Goal: Transaction & Acquisition: Download file/media

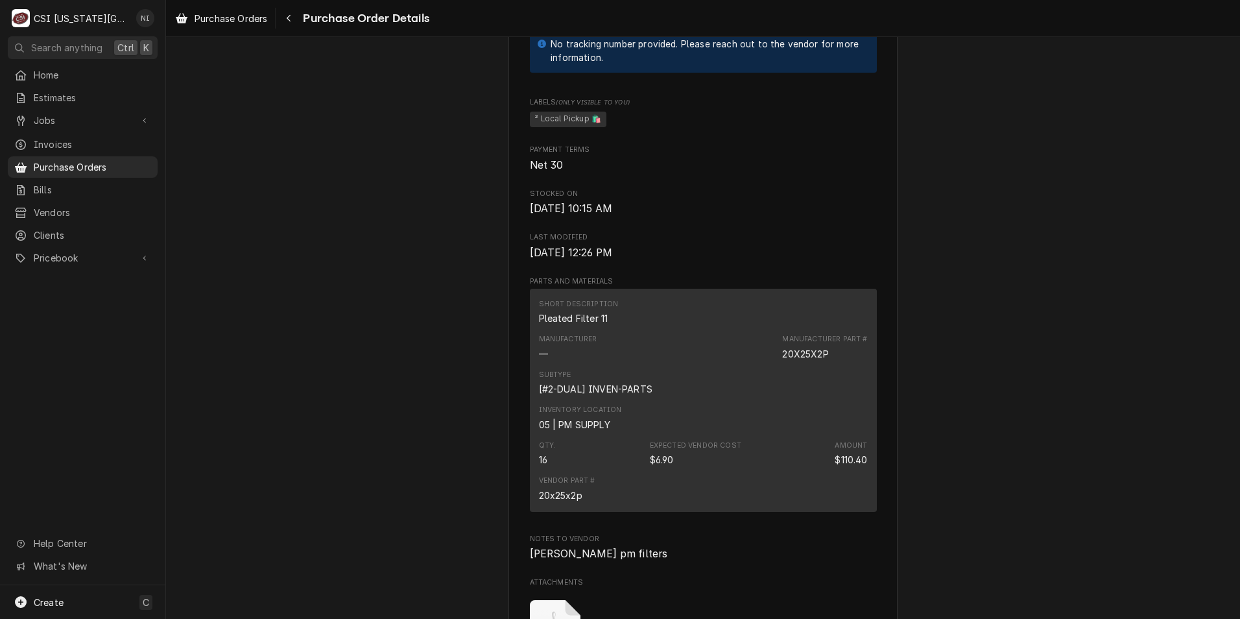
scroll to position [1103, 0]
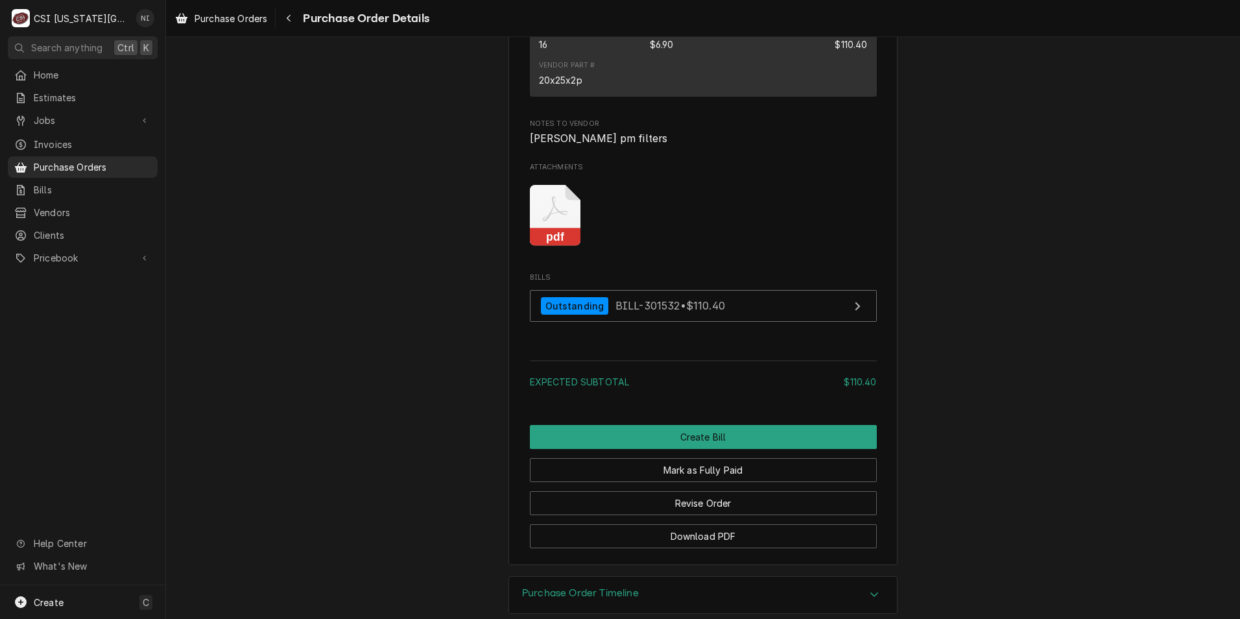
click at [565, 246] on icon "Attachments" at bounding box center [555, 216] width 51 height 62
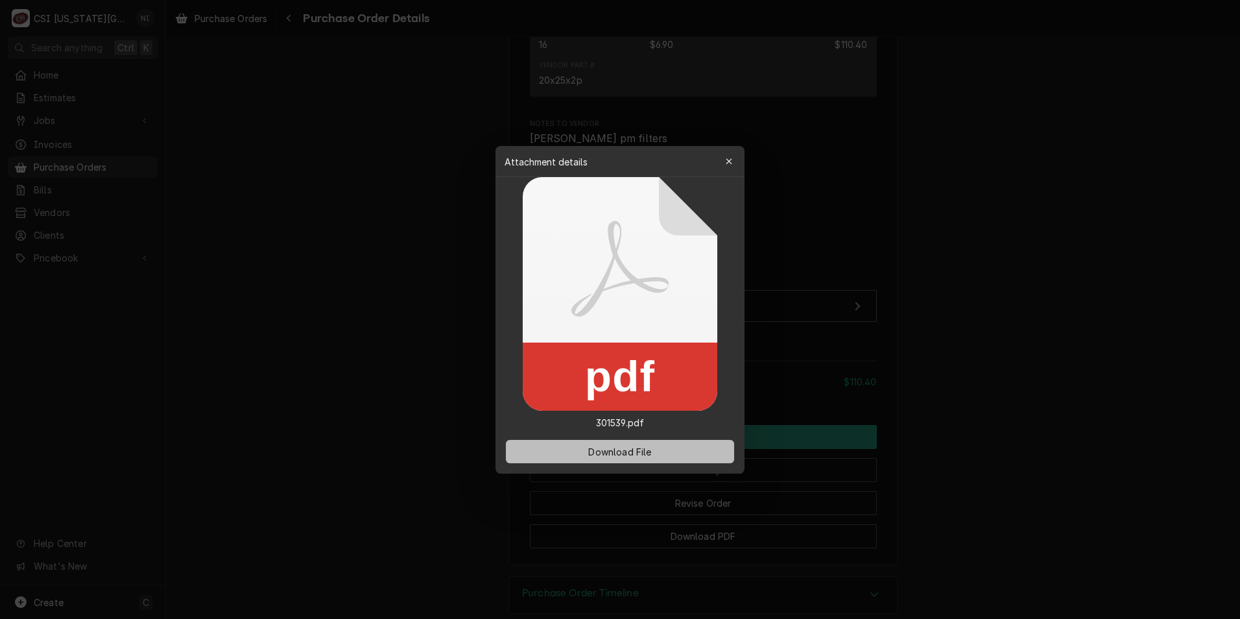
click at [662, 455] on button "Download File" at bounding box center [620, 451] width 228 height 23
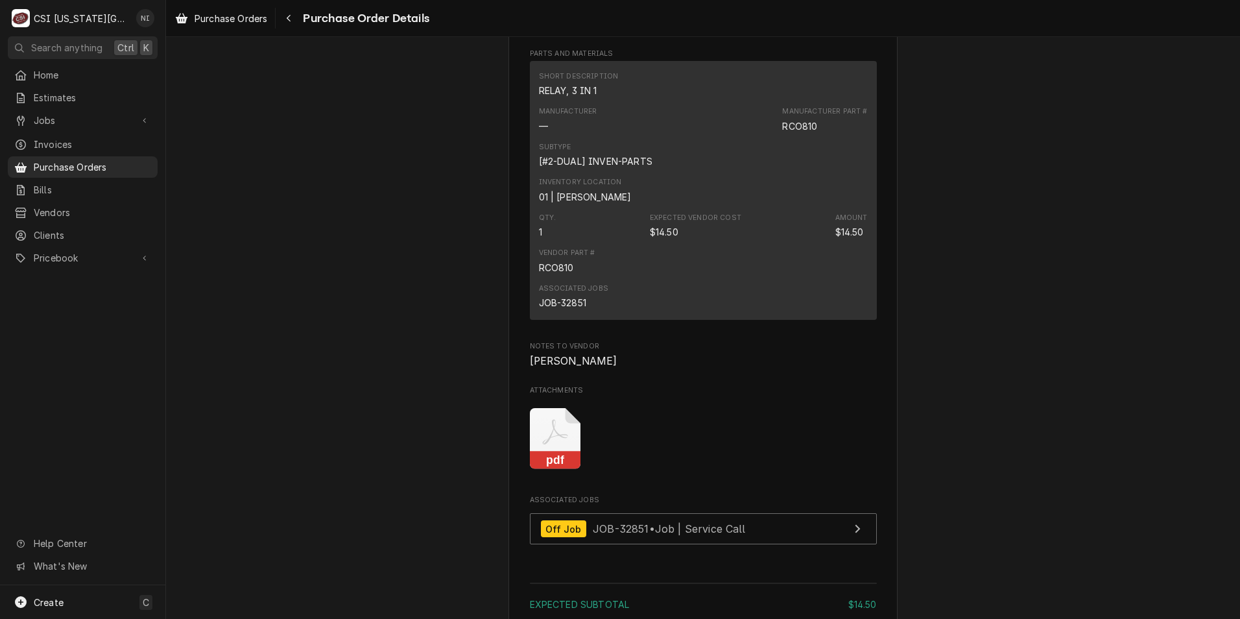
scroll to position [973, 0]
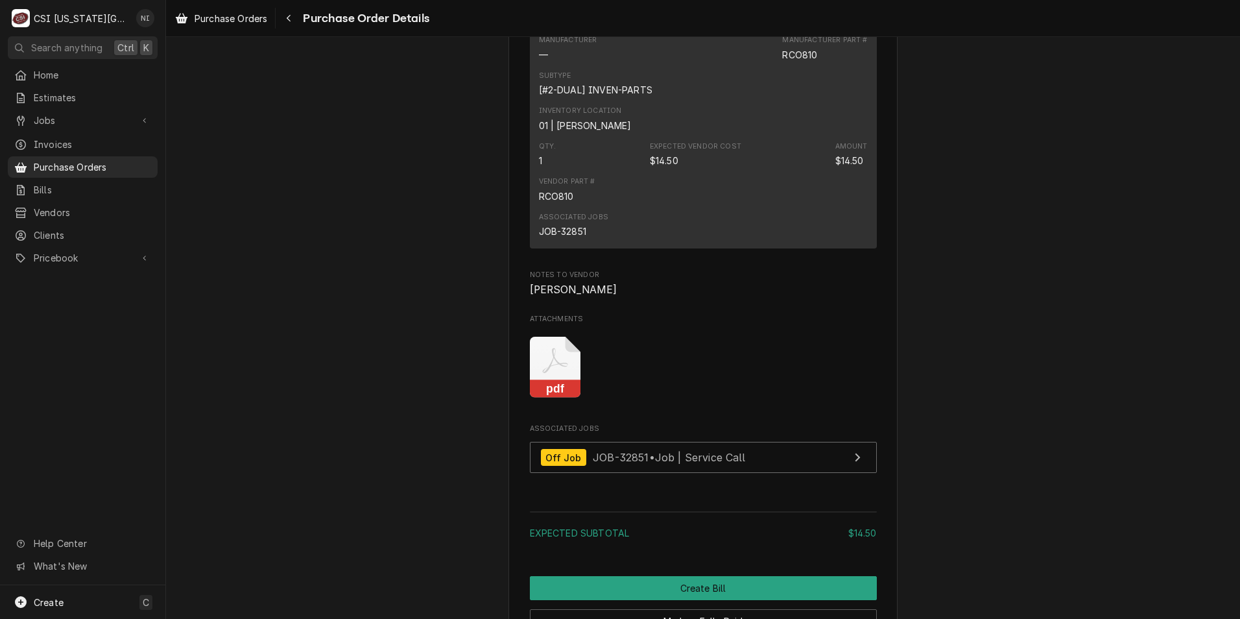
click at [556, 398] on icon "Attachments" at bounding box center [555, 368] width 51 height 62
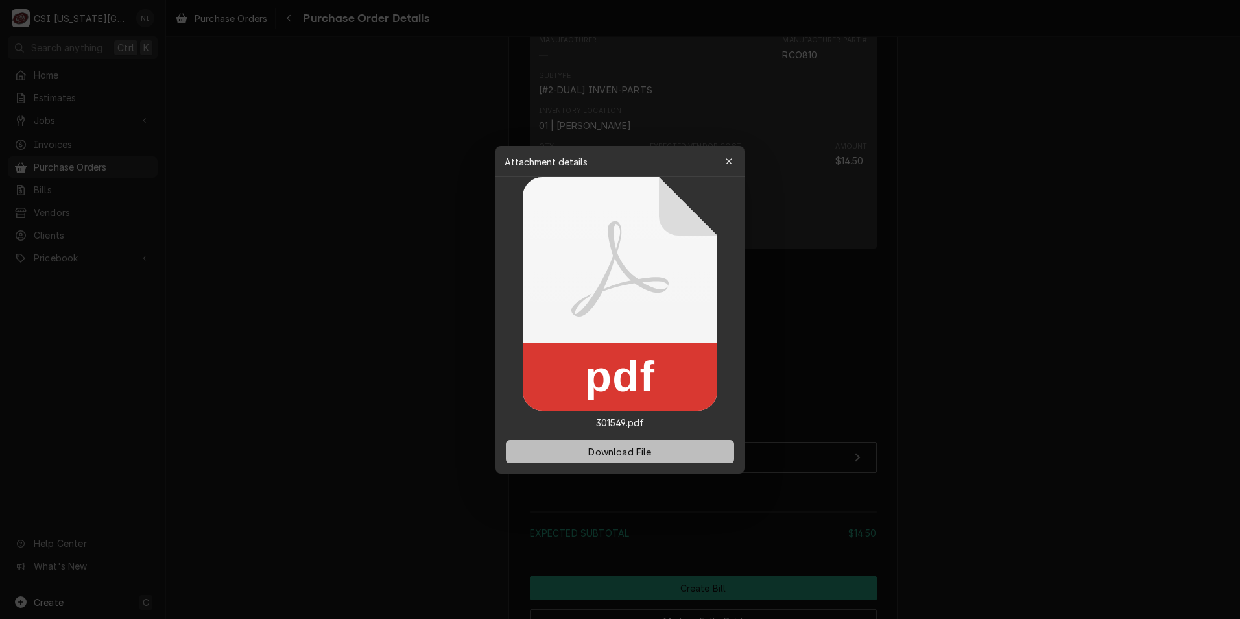
click at [607, 448] on span "Download File" at bounding box center [620, 451] width 68 height 14
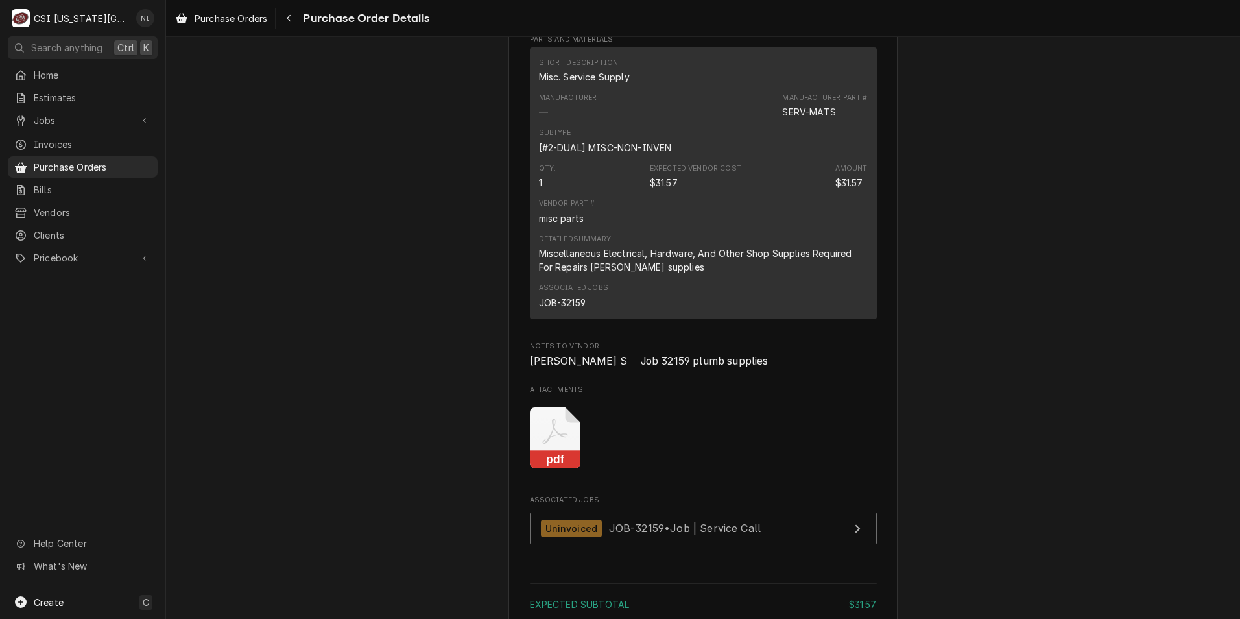
scroll to position [973, 0]
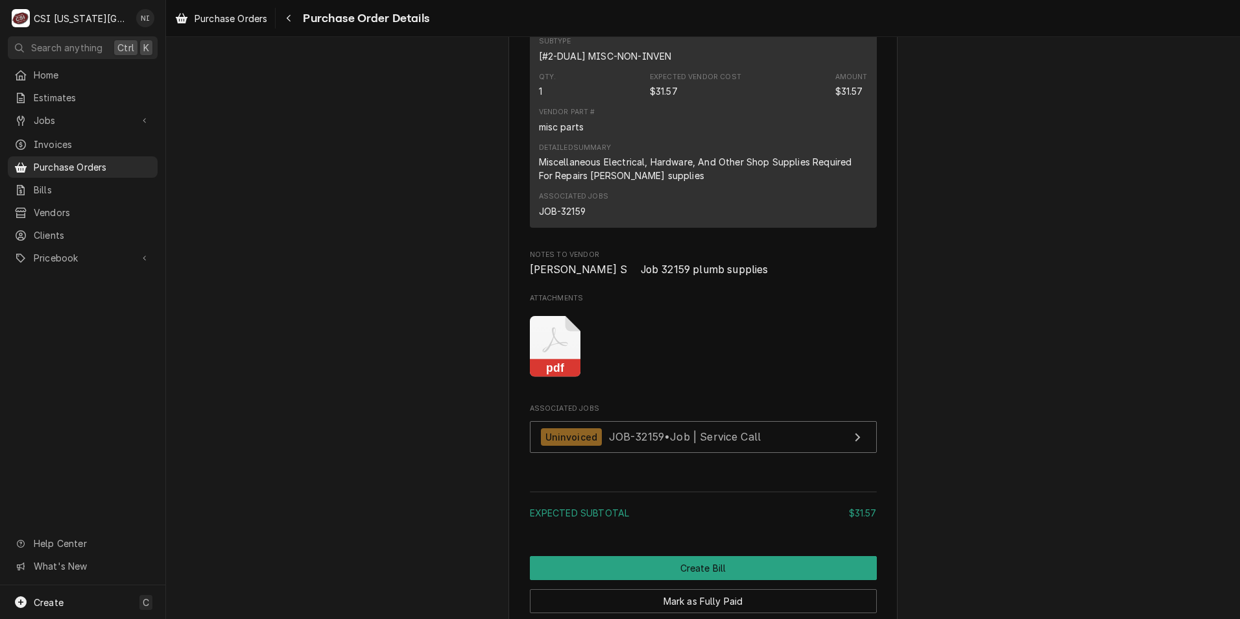
click at [557, 377] on icon "Attachments" at bounding box center [555, 347] width 51 height 62
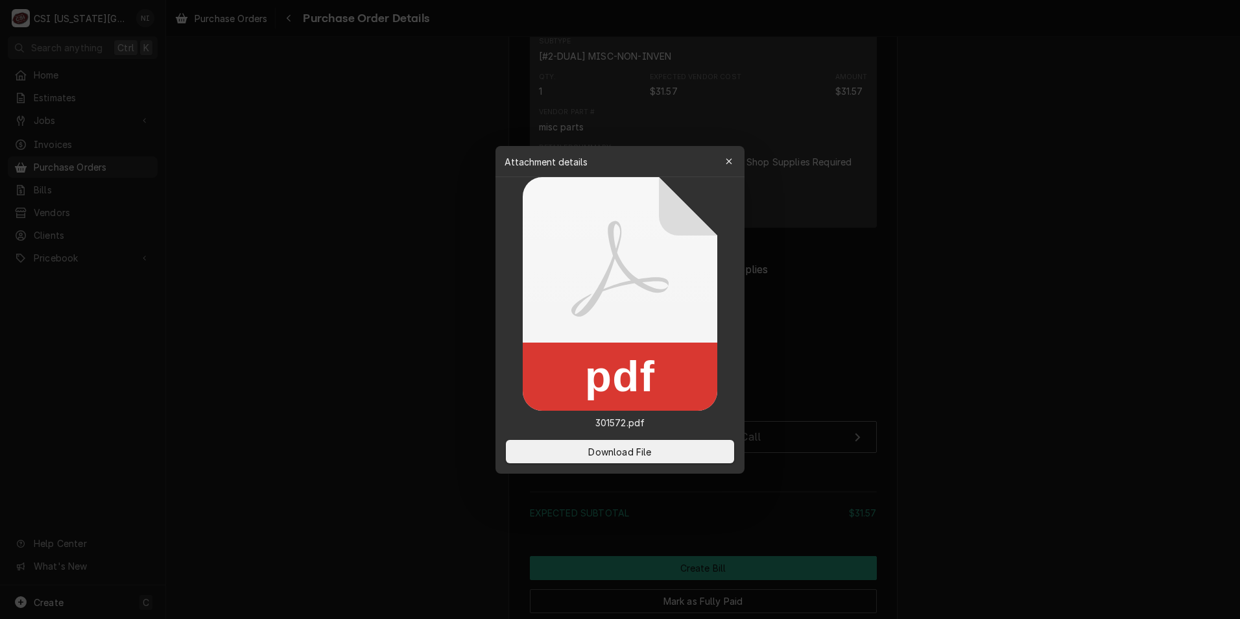
drag, startPoint x: 621, startPoint y: 443, endPoint x: 0, endPoint y: 200, distance: 667.0
click at [619, 442] on button "Download File" at bounding box center [620, 451] width 228 height 23
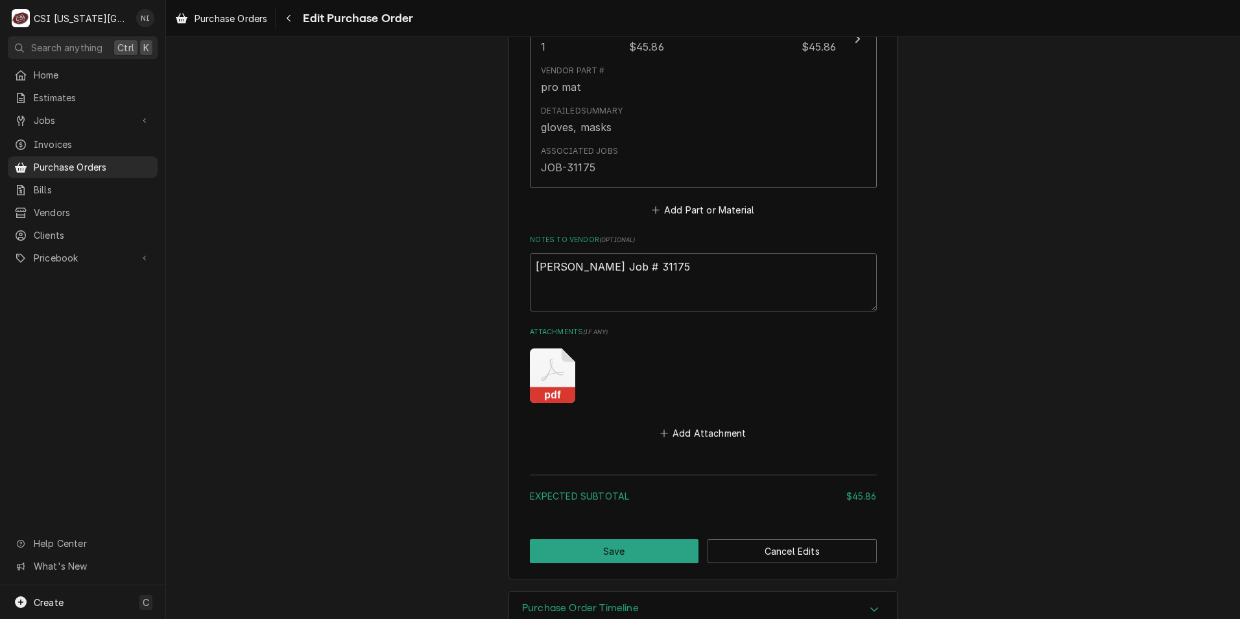
scroll to position [791, 0]
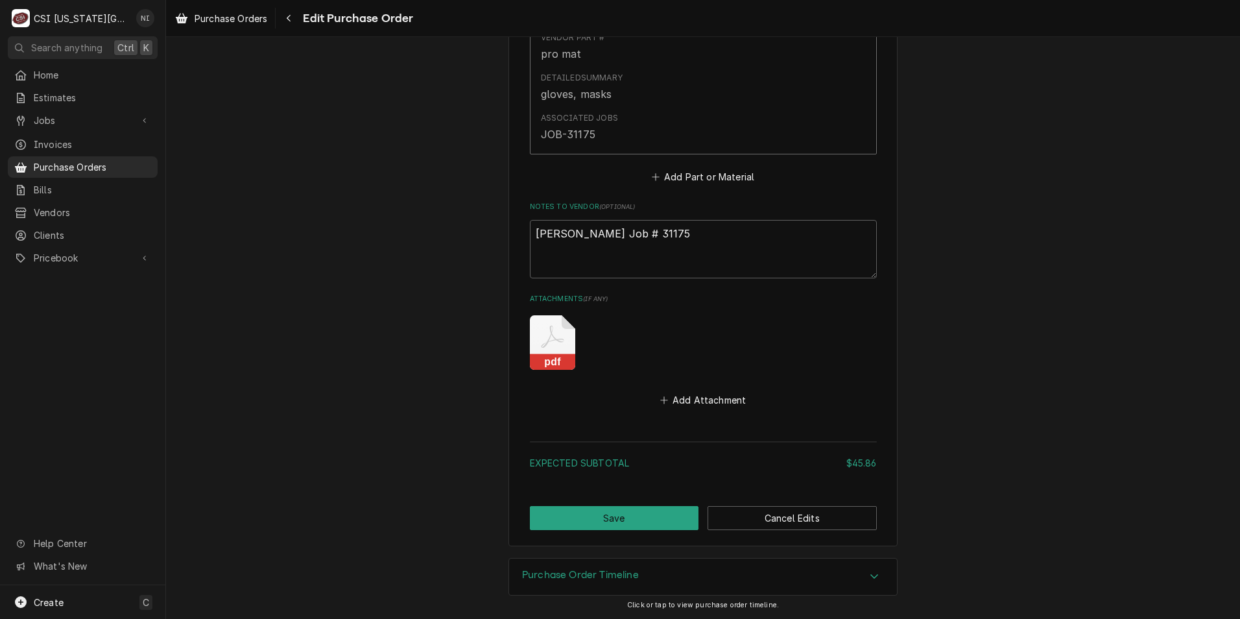
click at [547, 355] on rect "Attachments" at bounding box center [552, 362] width 45 height 16
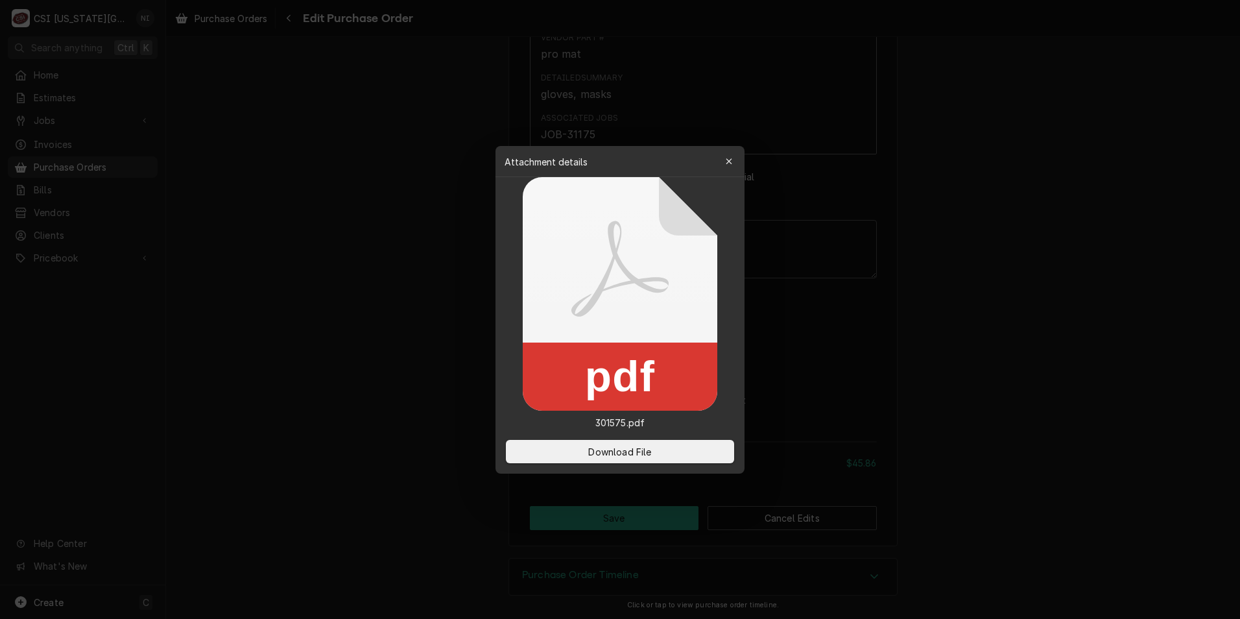
type textarea "x"
click at [661, 449] on button "Download File" at bounding box center [620, 451] width 228 height 23
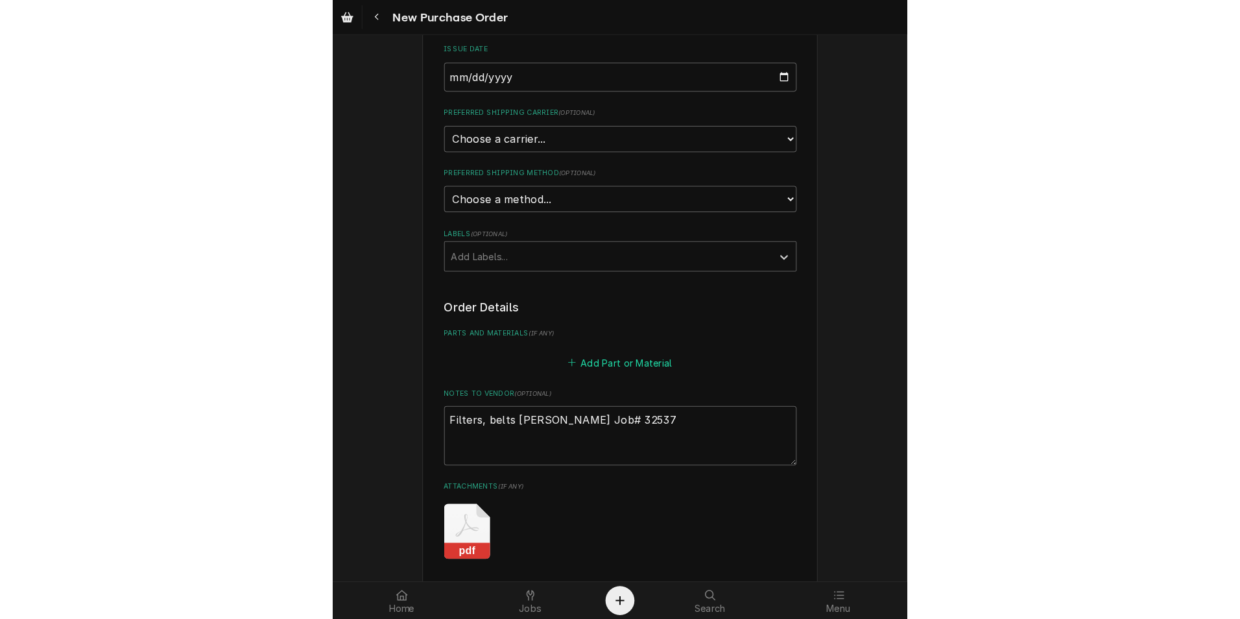
scroll to position [389, 0]
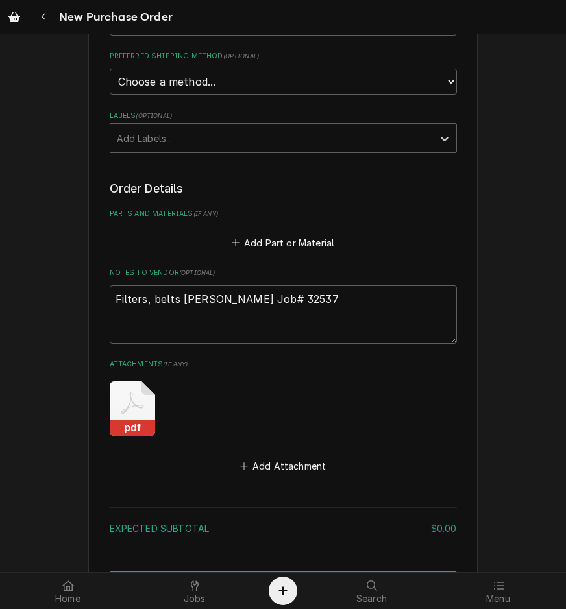
drag, startPoint x: 137, startPoint y: 414, endPoint x: 162, endPoint y: 387, distance: 37.7
click at [138, 413] on icon "Attachments" at bounding box center [132, 408] width 45 height 54
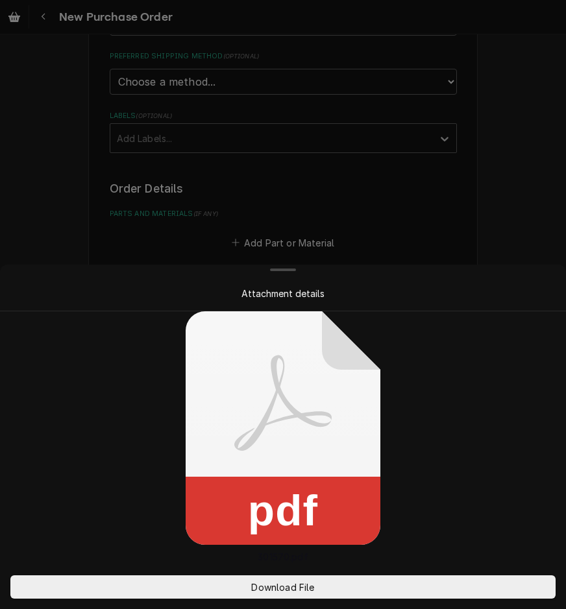
type textarea "x"
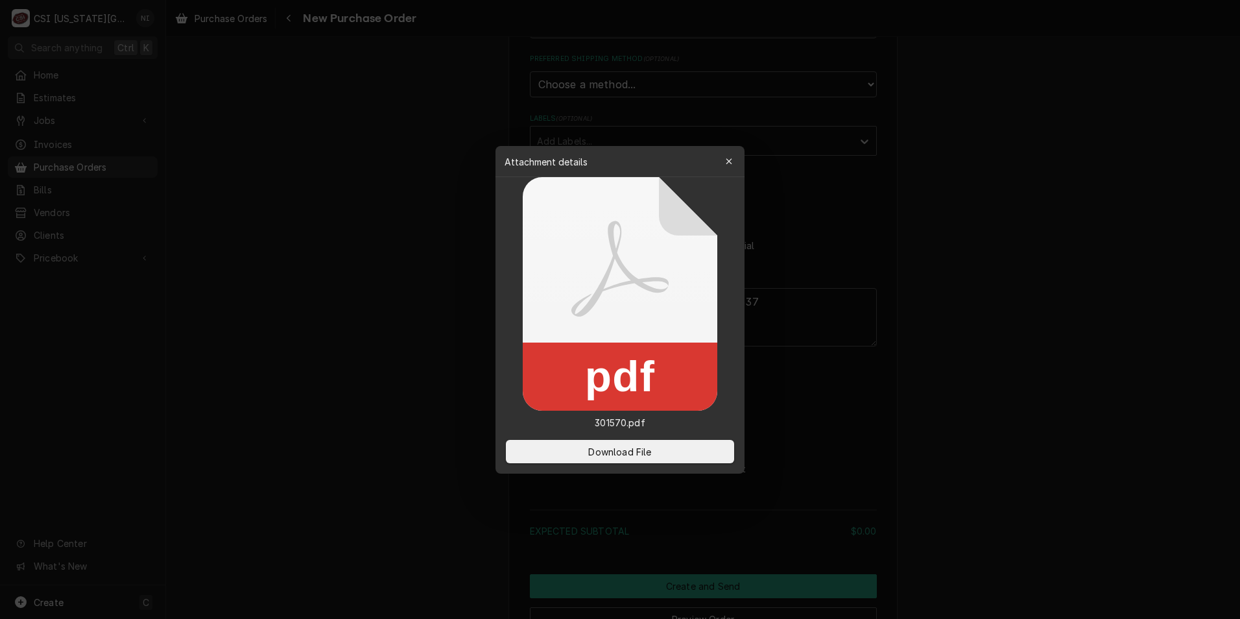
drag, startPoint x: 651, startPoint y: 453, endPoint x: 734, endPoint y: 405, distance: 96.2
click at [565, 453] on span "Download File" at bounding box center [620, 451] width 68 height 14
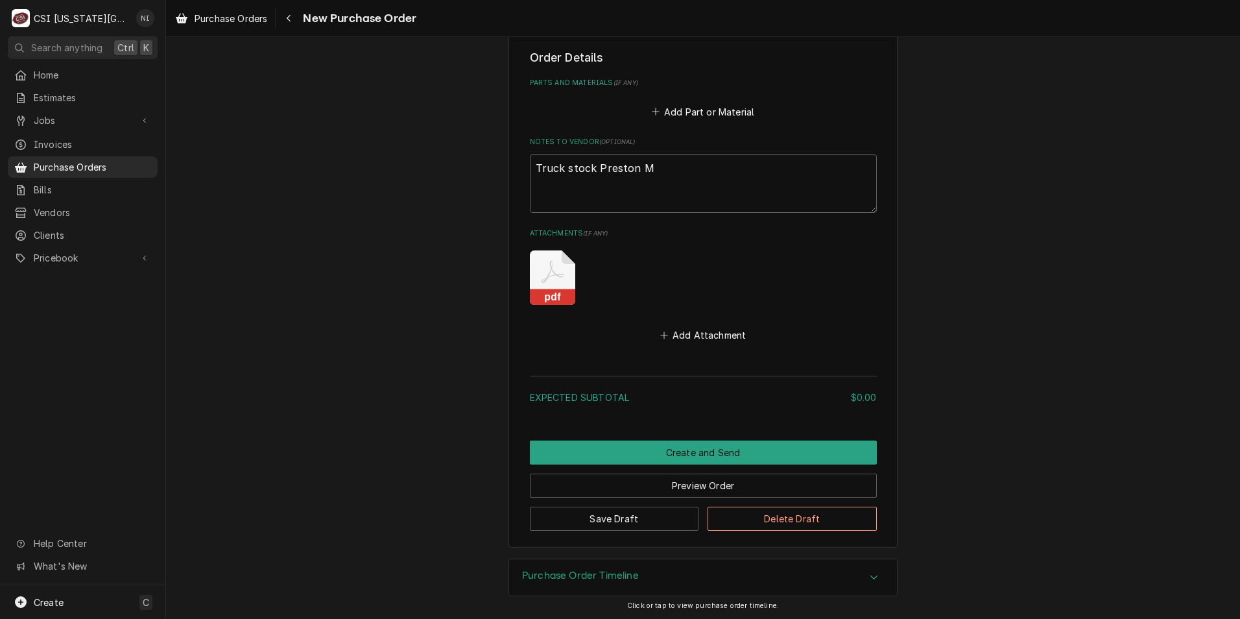
scroll to position [524, 0]
click at [579, 286] on div "pdf" at bounding box center [703, 276] width 347 height 73
click at [551, 283] on icon "Attachments" at bounding box center [552, 276] width 45 height 54
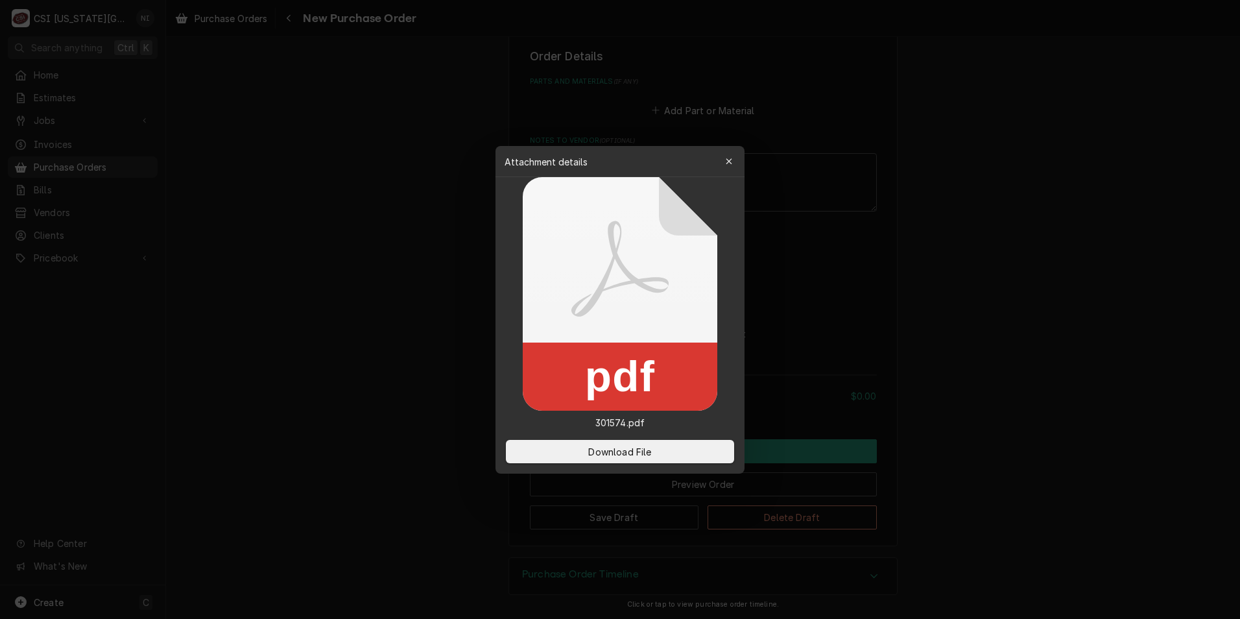
type textarea "x"
drag, startPoint x: 647, startPoint y: 448, endPoint x: 407, endPoint y: 339, distance: 263.6
click at [646, 449] on span "Download File" at bounding box center [620, 451] width 68 height 14
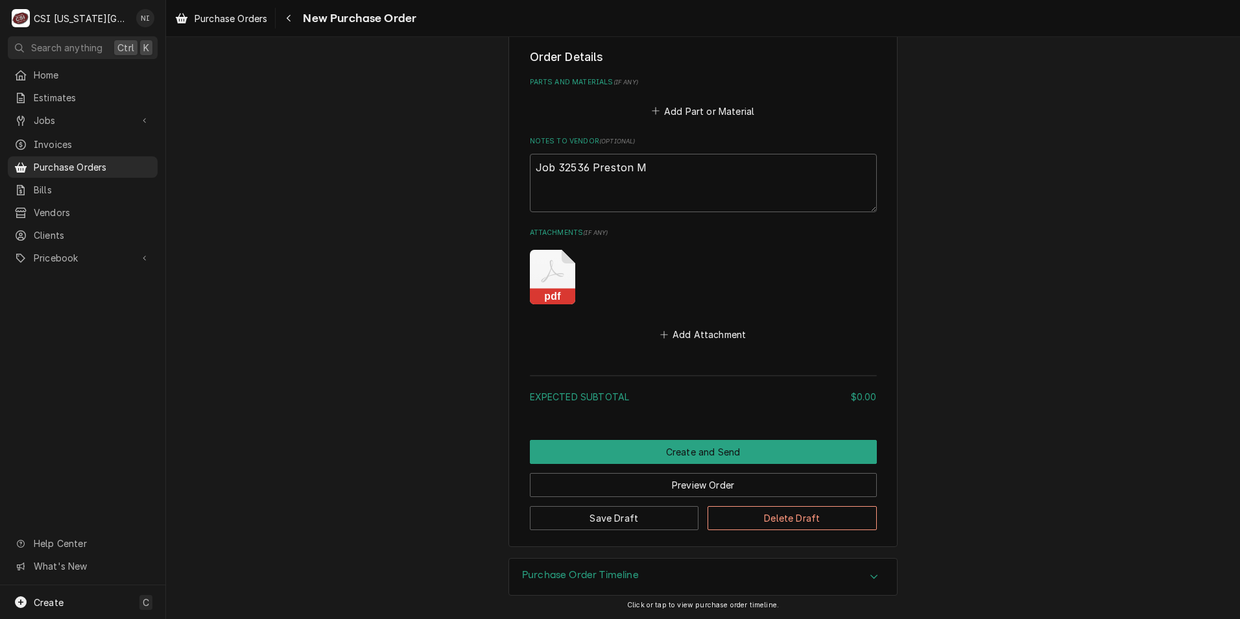
scroll to position [524, 0]
click at [560, 281] on icon "Attachments" at bounding box center [552, 276] width 45 height 54
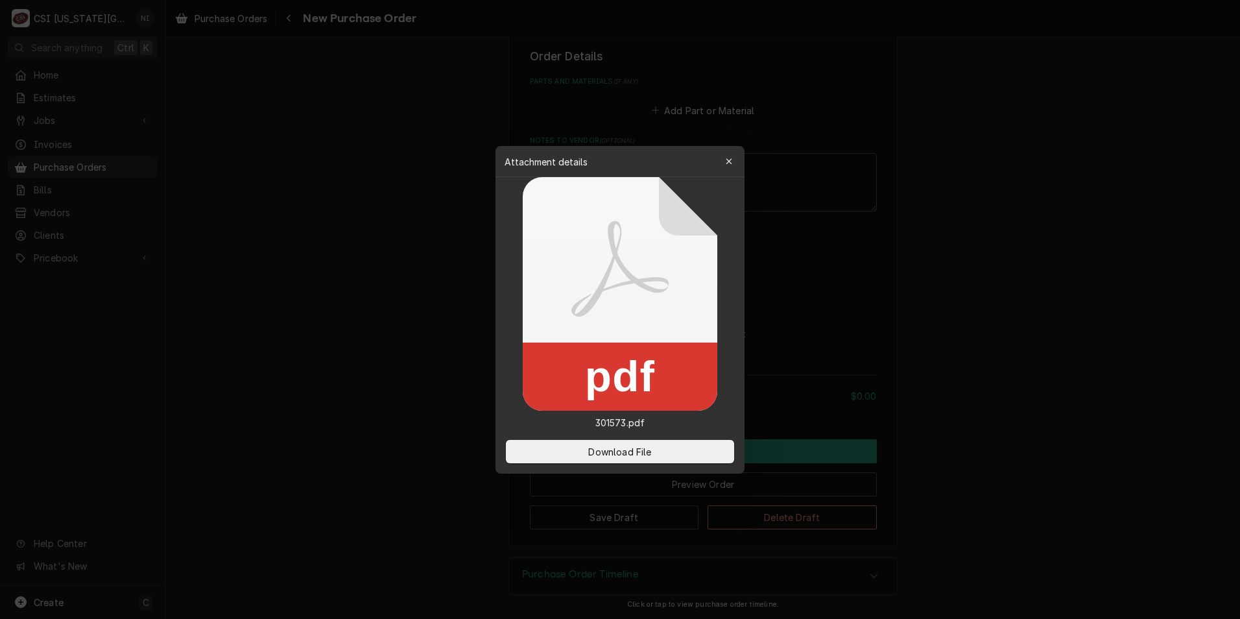
type textarea "x"
click at [681, 458] on button "Download File" at bounding box center [620, 451] width 228 height 23
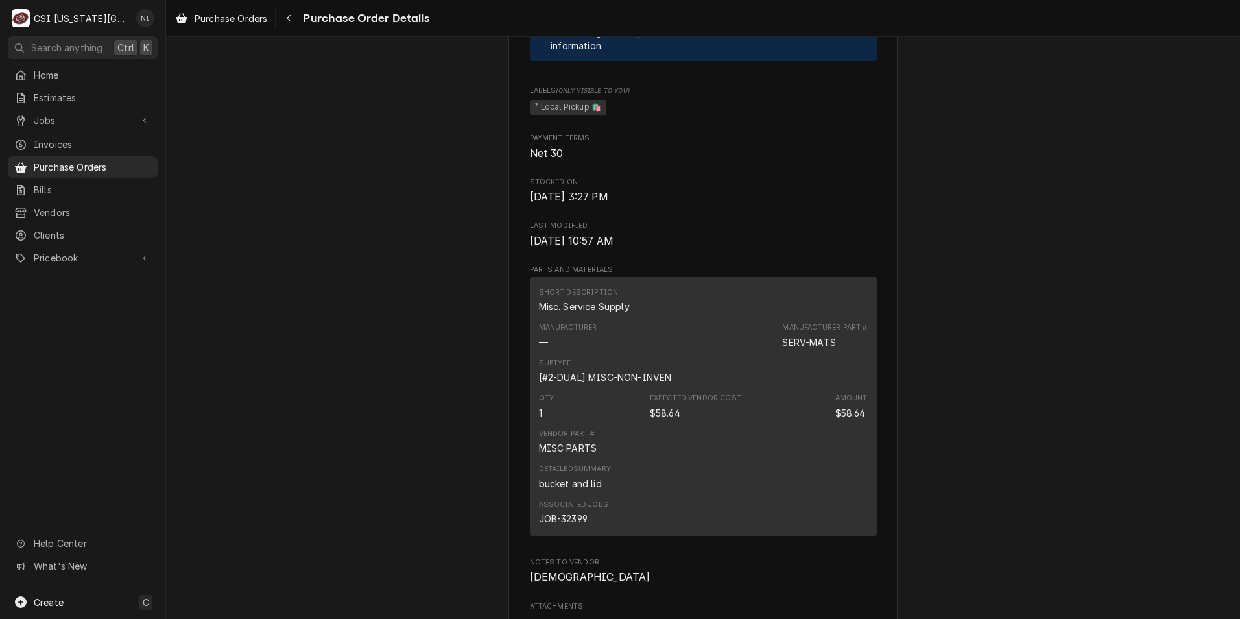
scroll to position [973, 0]
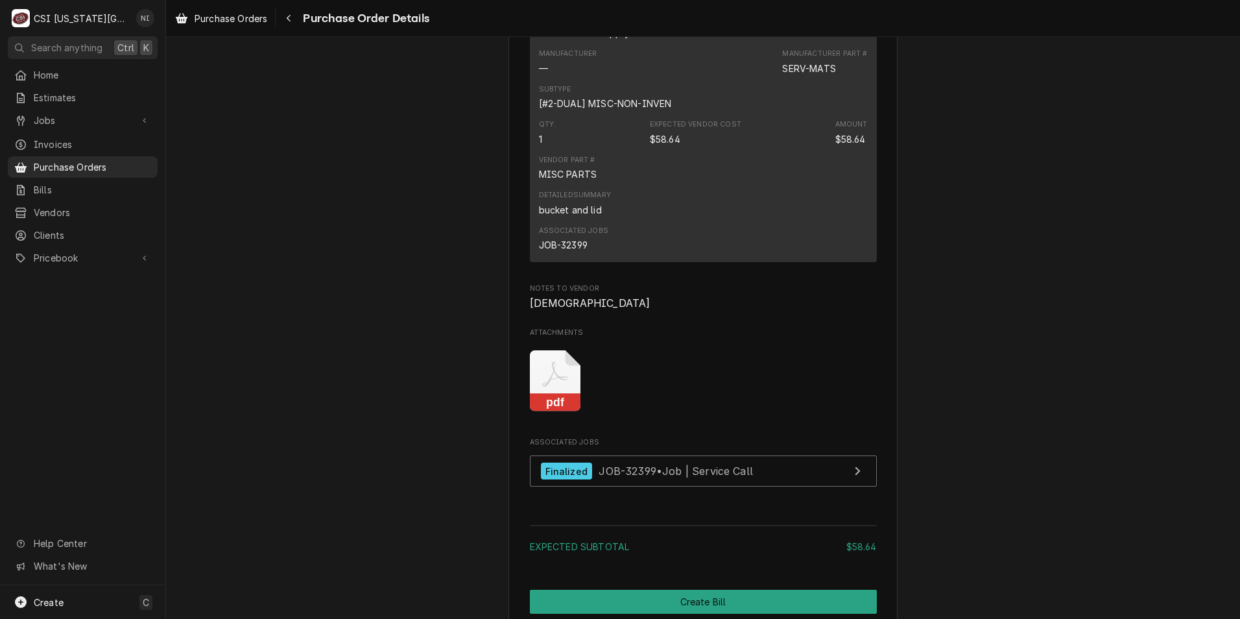
click at [549, 412] on icon "Attachments" at bounding box center [555, 381] width 51 height 62
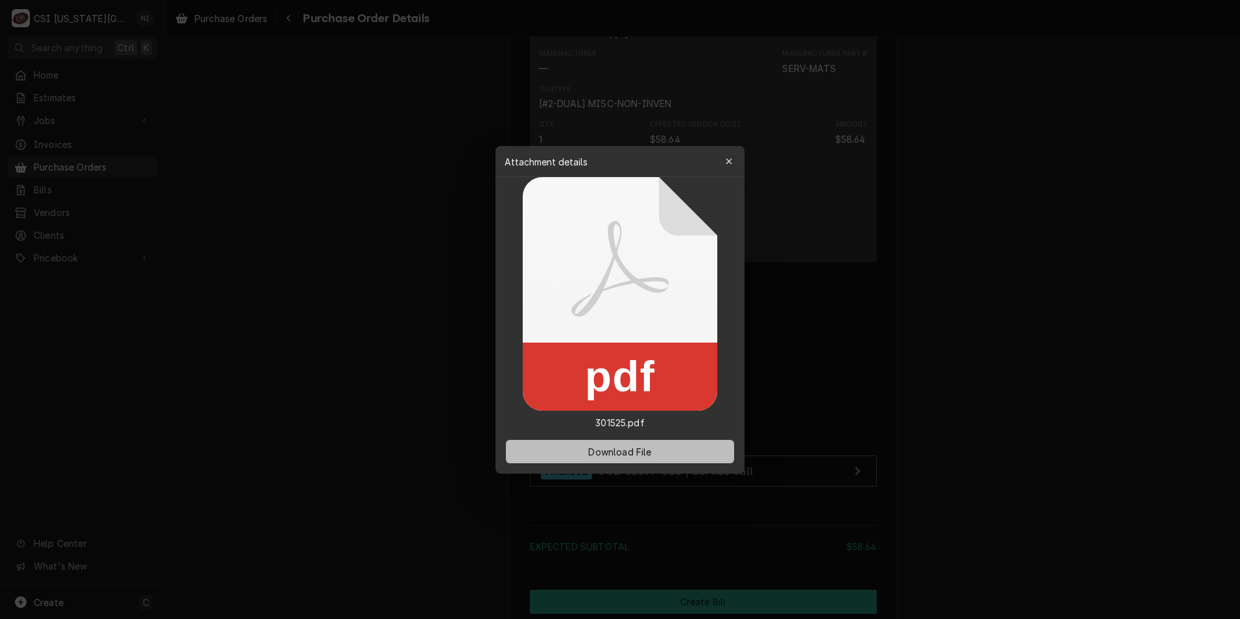
click at [616, 446] on span "Download File" at bounding box center [620, 451] width 68 height 14
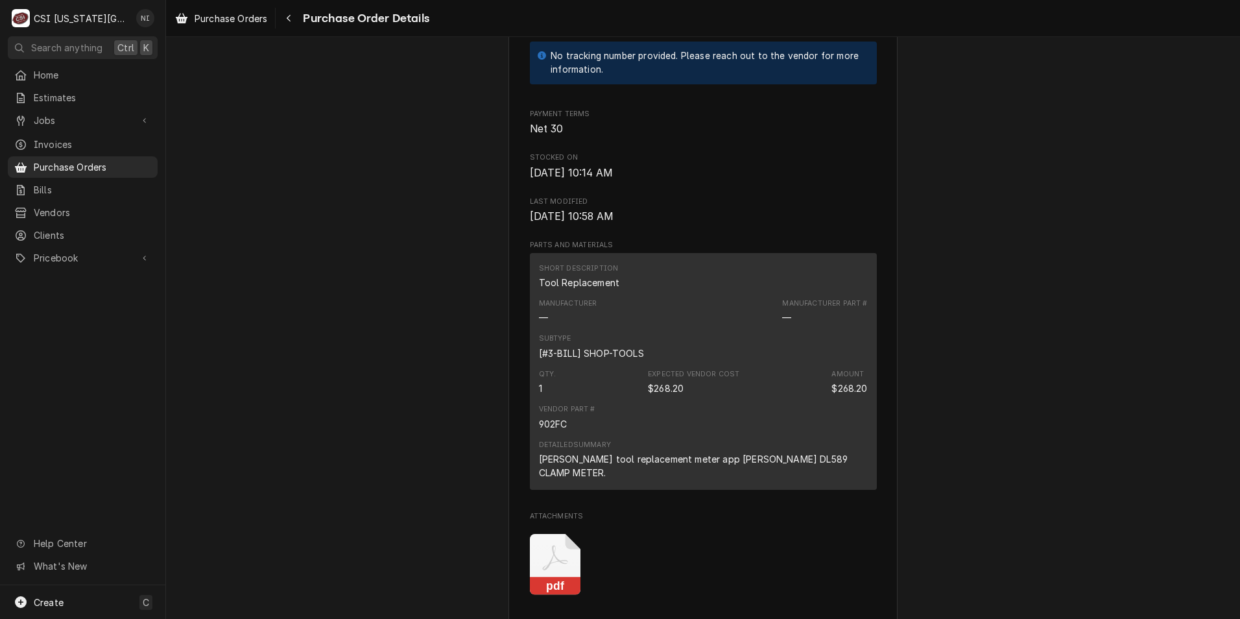
scroll to position [843, 0]
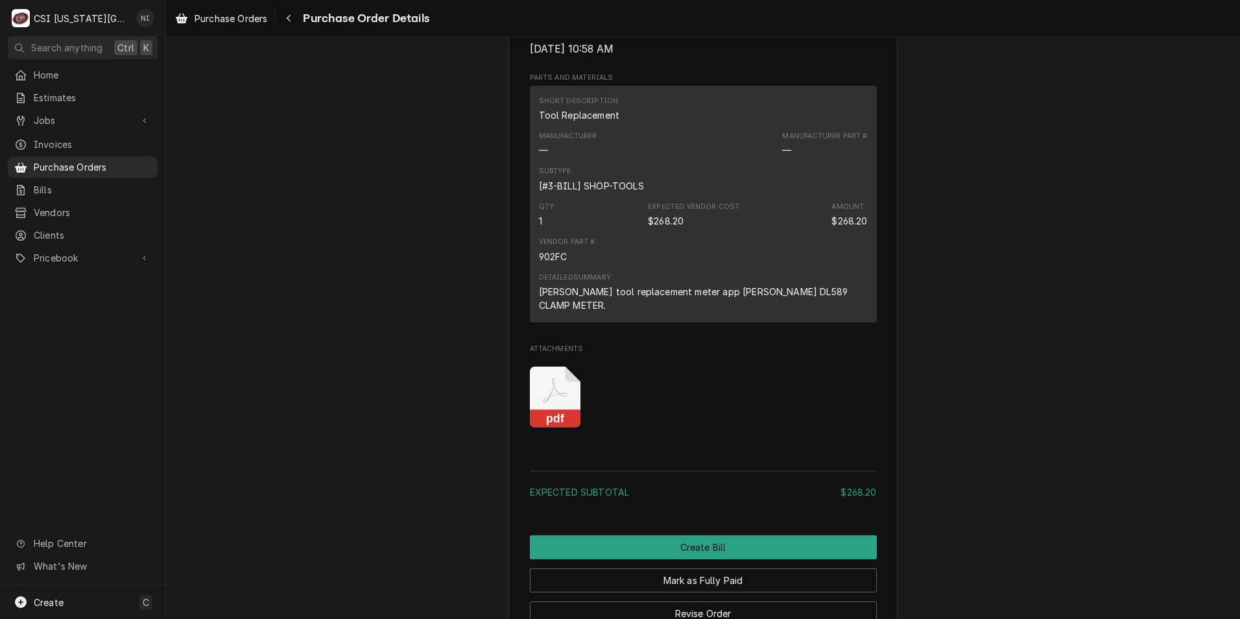
click at [568, 428] on rect "Attachments" at bounding box center [555, 419] width 51 height 18
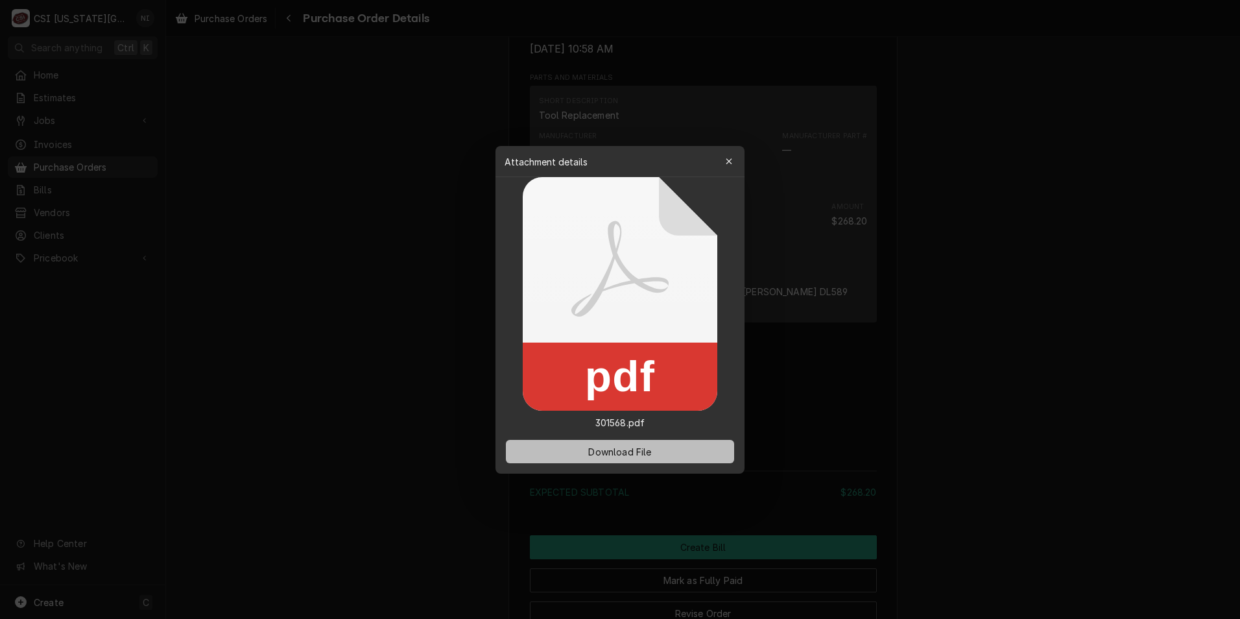
click at [644, 461] on button "Download File" at bounding box center [620, 451] width 228 height 23
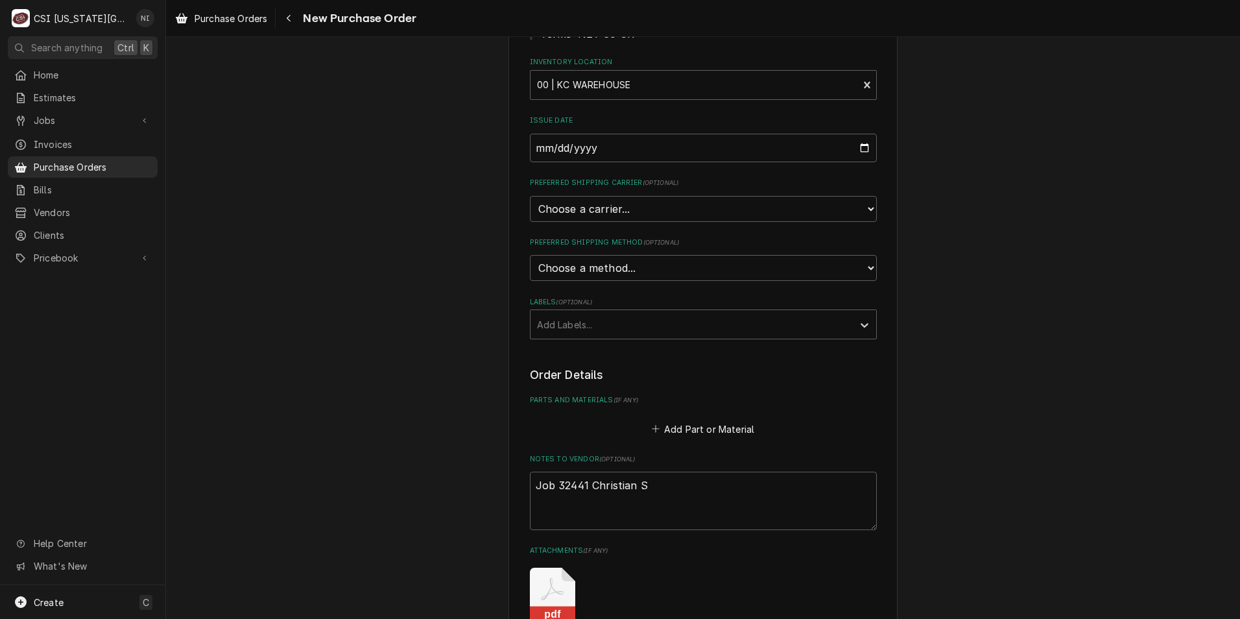
scroll to position [519, 0]
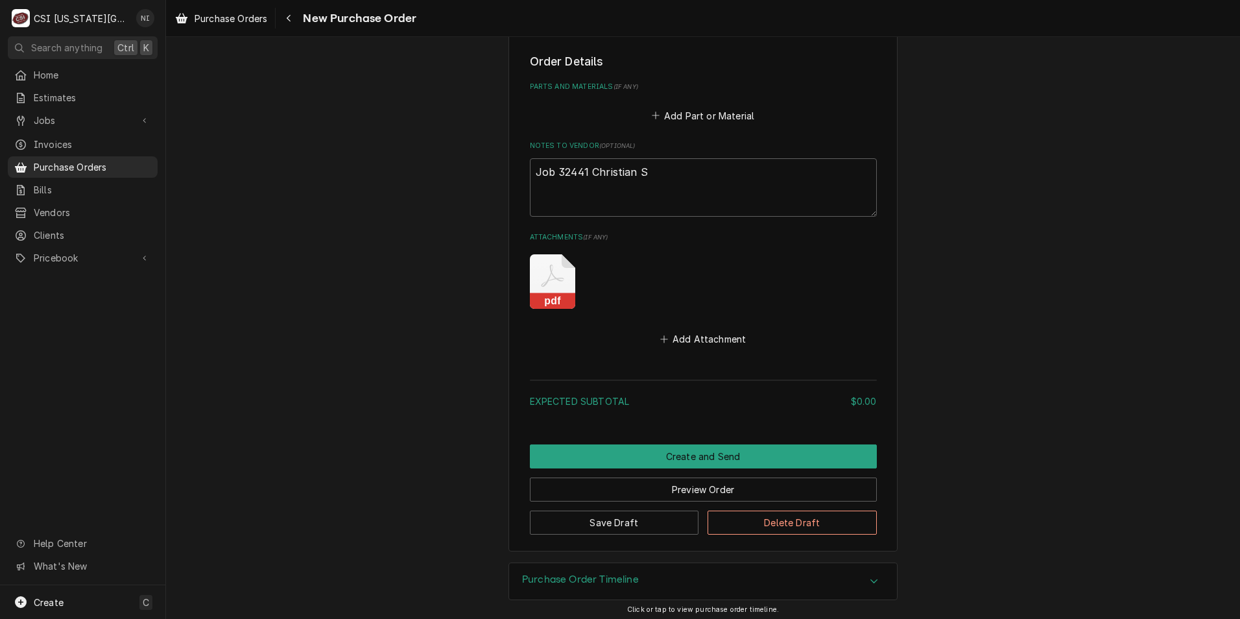
click at [547, 286] on icon "Attachments" at bounding box center [552, 281] width 45 height 54
type textarea "x"
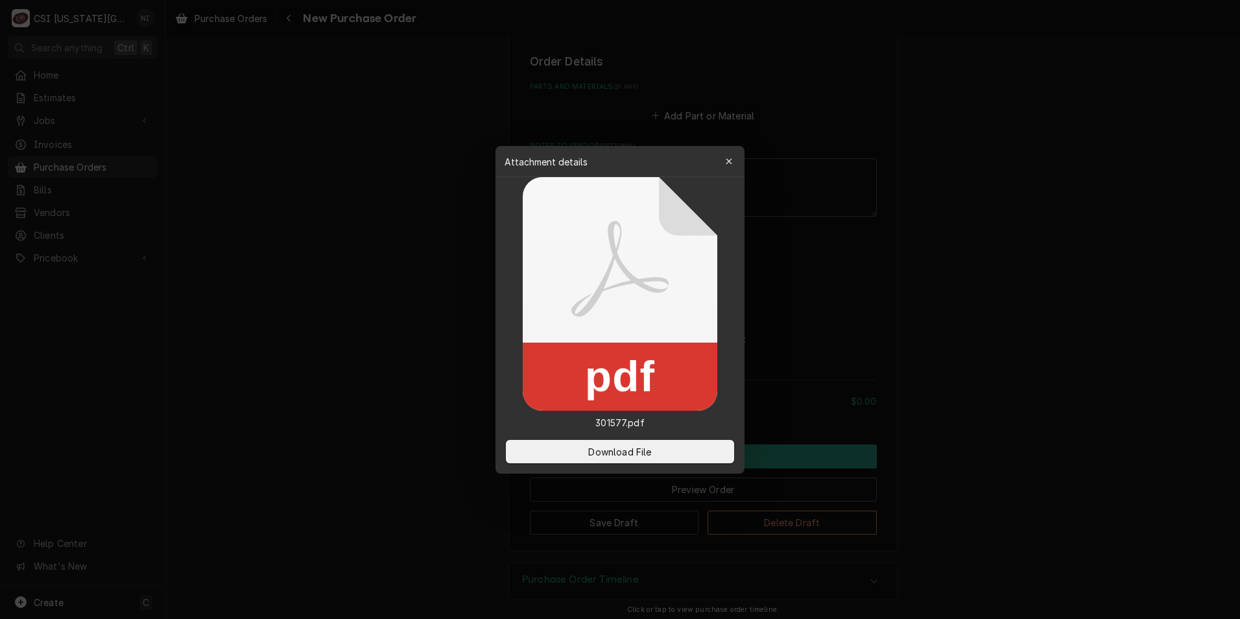
click at [640, 459] on button "Download File" at bounding box center [620, 451] width 228 height 23
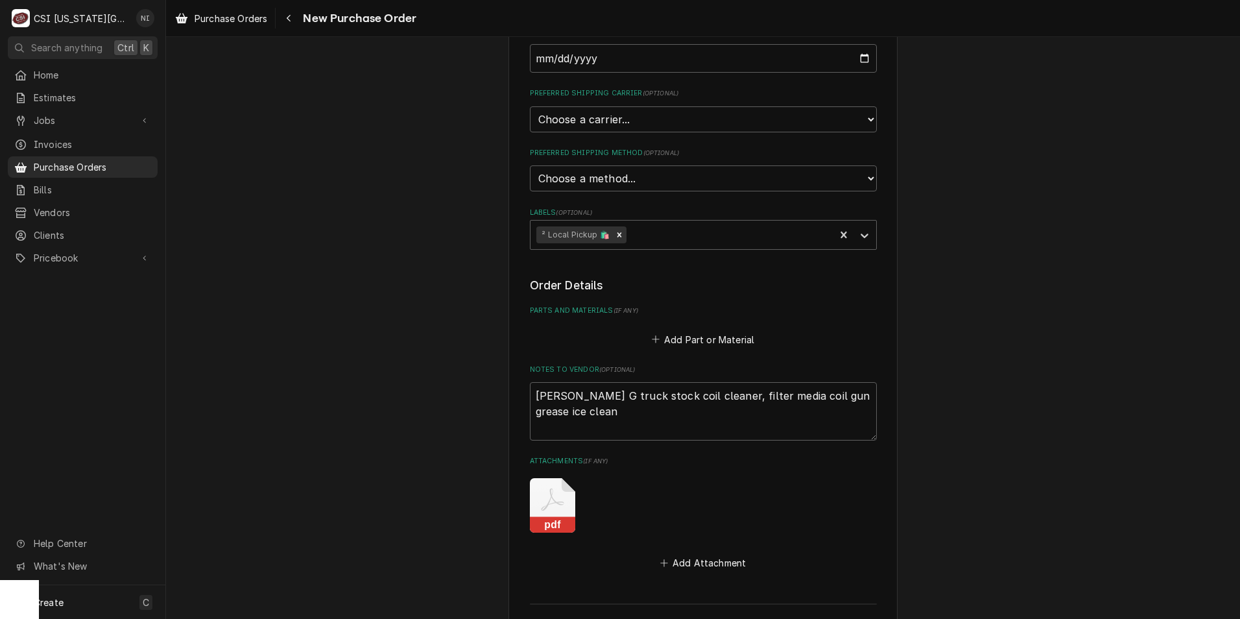
scroll to position [524, 0]
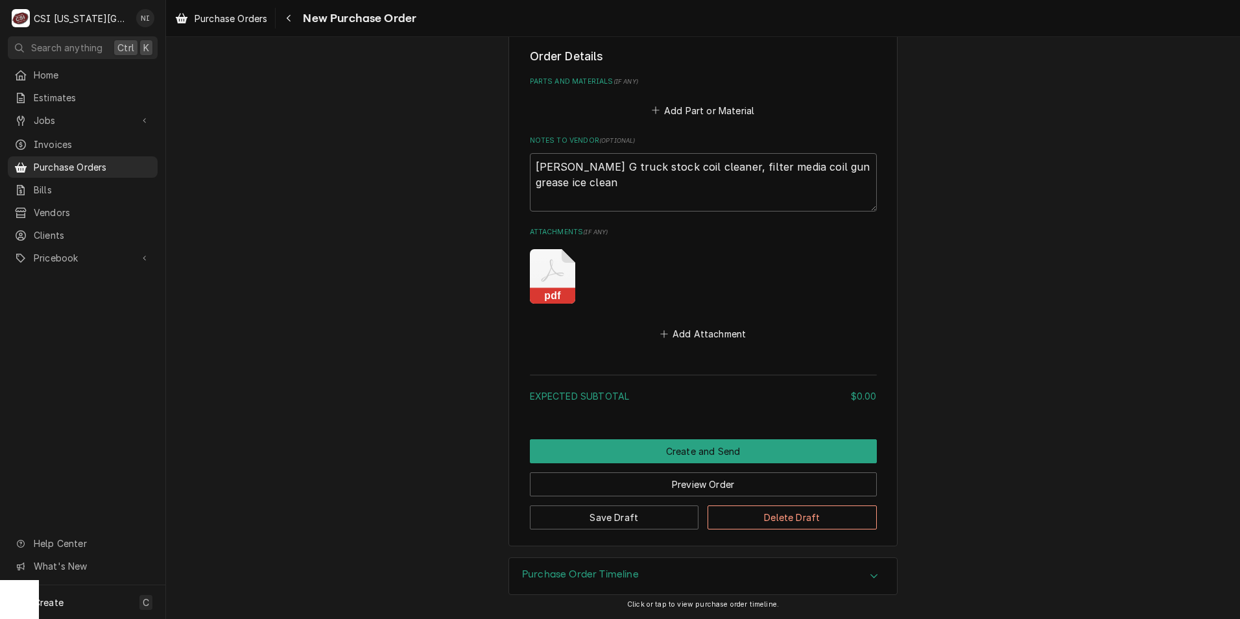
click at [551, 287] on icon "Attachments" at bounding box center [552, 276] width 45 height 54
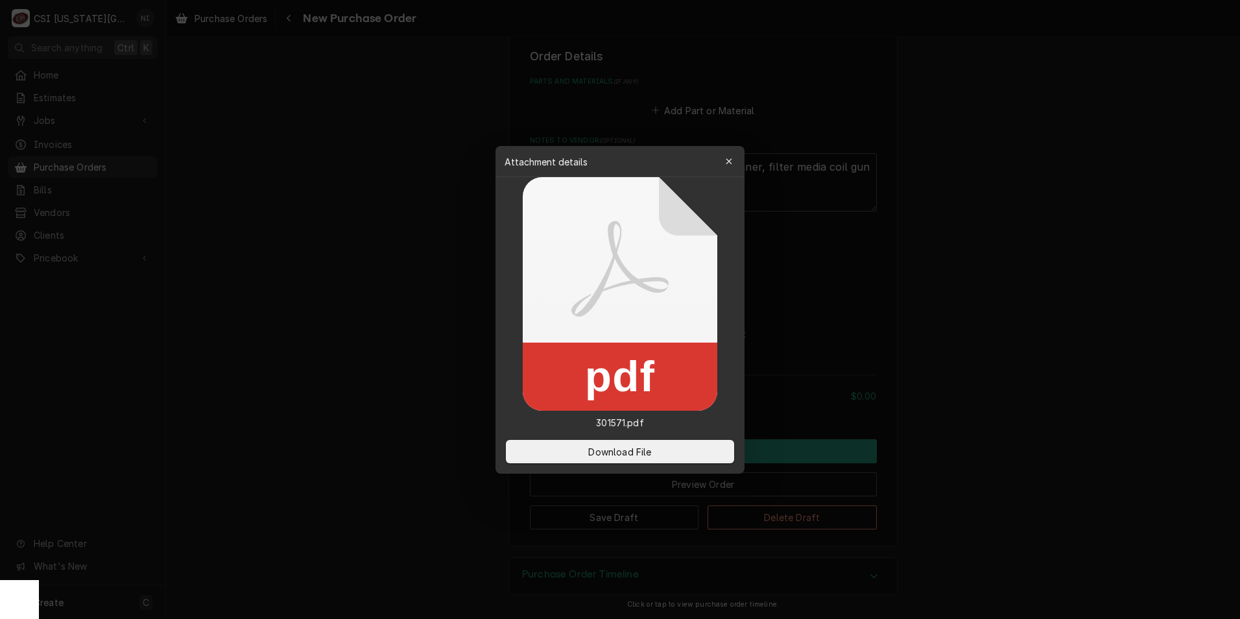
type textarea "x"
drag, startPoint x: 642, startPoint y: 449, endPoint x: 433, endPoint y: 446, distance: 208.9
click at [641, 449] on span "Download File" at bounding box center [620, 451] width 68 height 14
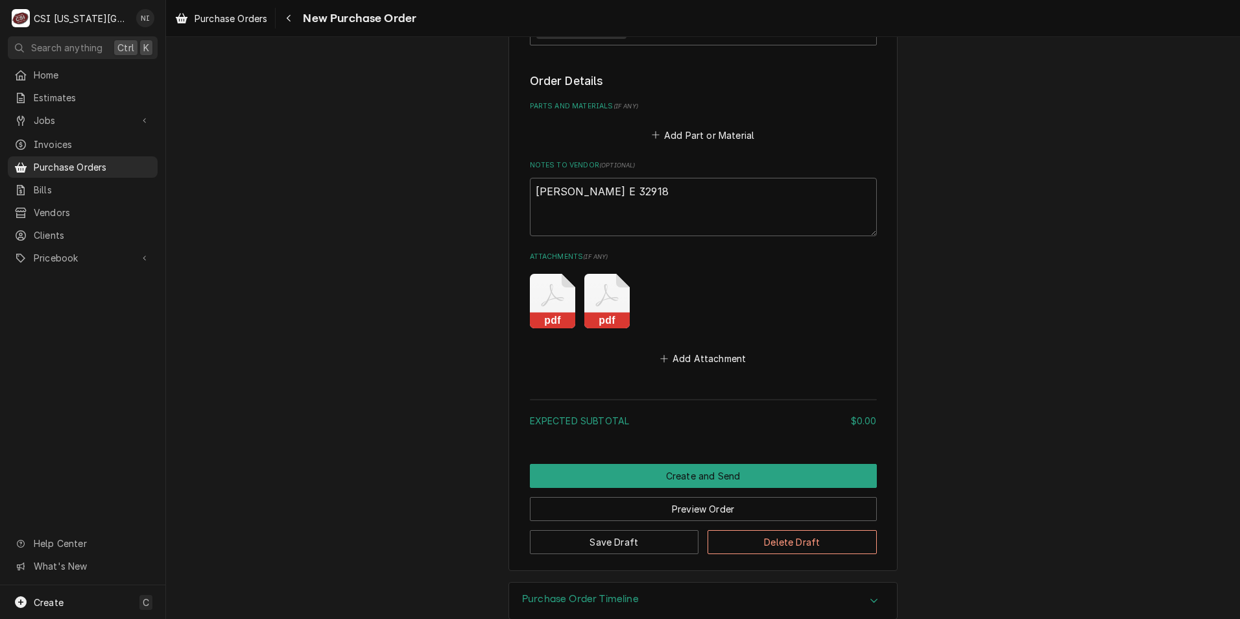
scroll to position [524, 0]
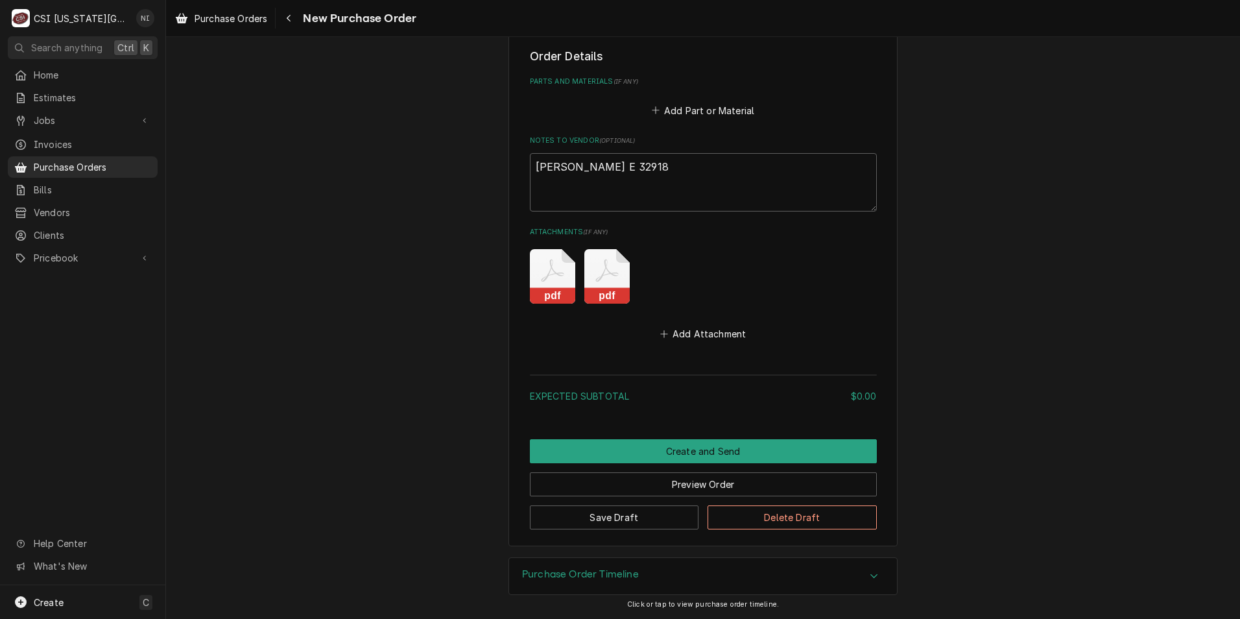
click at [534, 280] on icon "Attachments" at bounding box center [552, 276] width 45 height 54
type textarea "x"
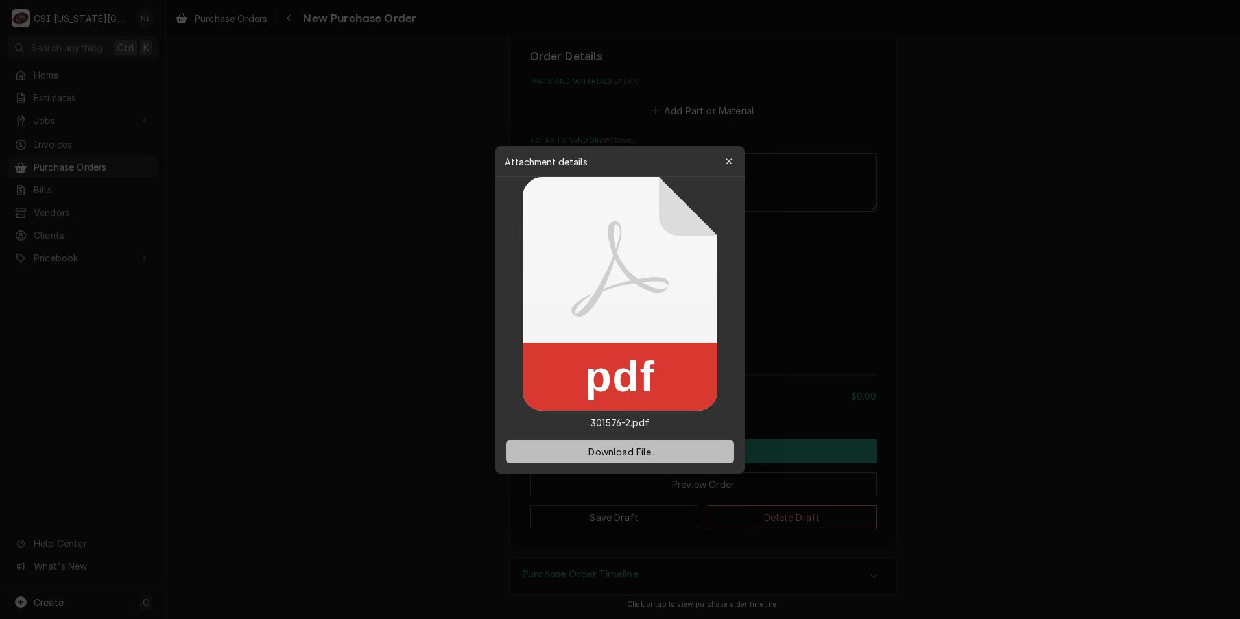
click at [671, 444] on button "Download File" at bounding box center [620, 451] width 228 height 23
drag, startPoint x: 725, startPoint y: 155, endPoint x: 726, endPoint y: 163, distance: 7.9
click at [726, 155] on div "button" at bounding box center [729, 161] width 13 height 13
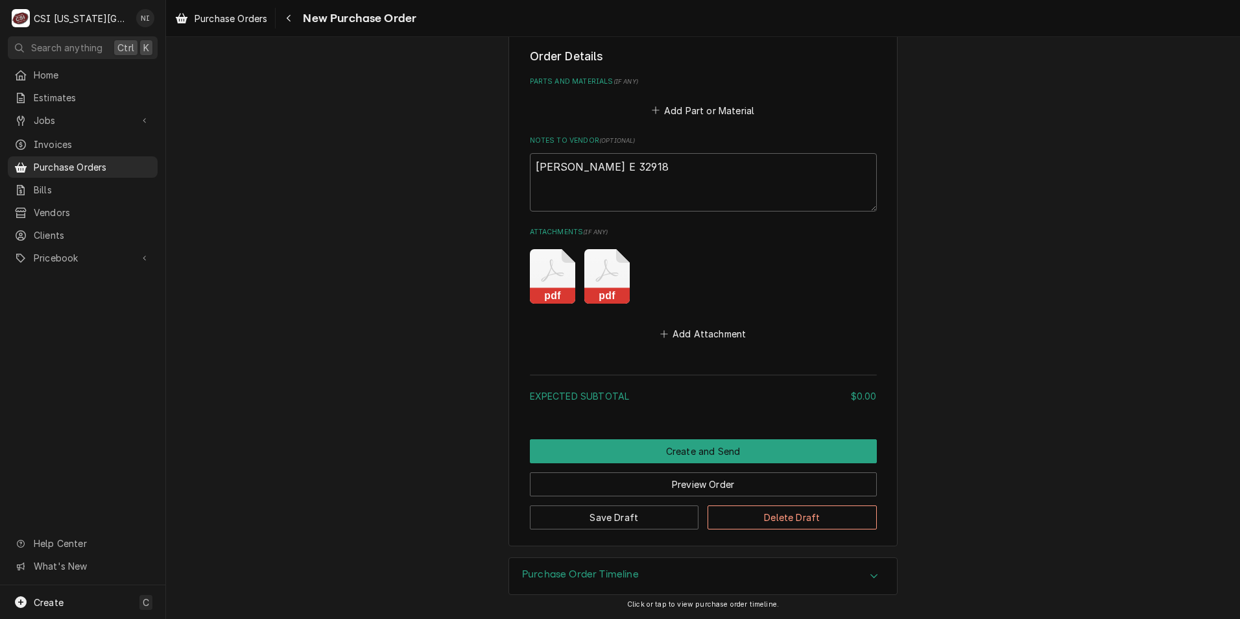
click at [603, 265] on icon "Attachments" at bounding box center [606, 276] width 45 height 54
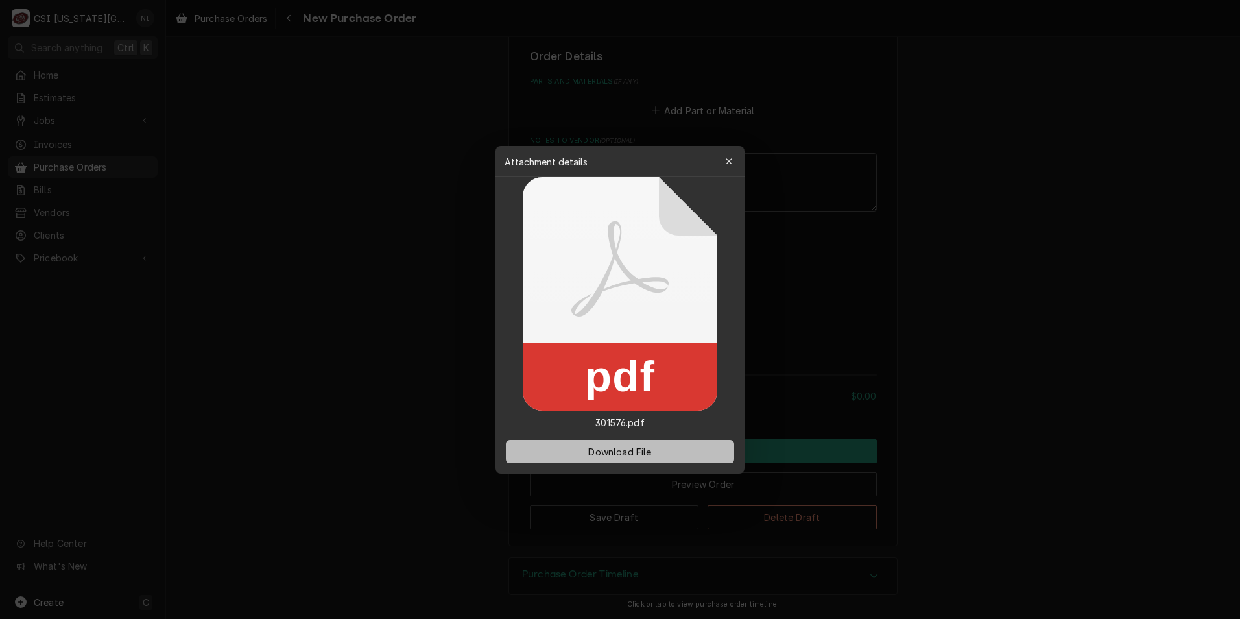
click at [668, 454] on button "Download File" at bounding box center [620, 451] width 228 height 23
click at [728, 162] on icon "button" at bounding box center [729, 161] width 7 height 9
